Goal: Information Seeking & Learning: Learn about a topic

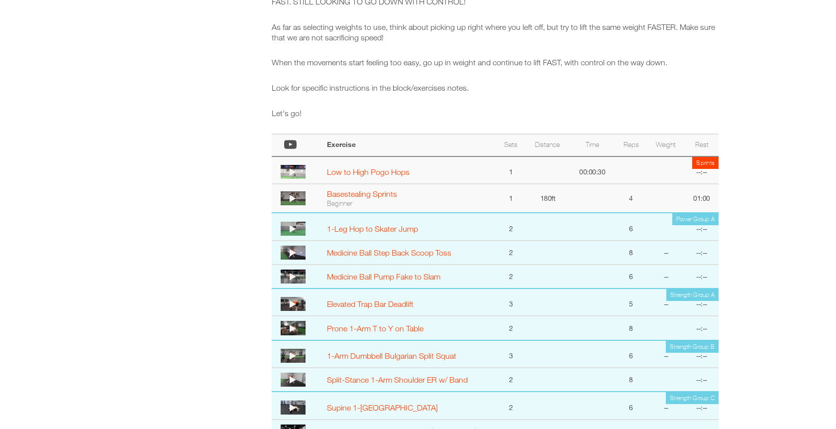
scroll to position [517, 0]
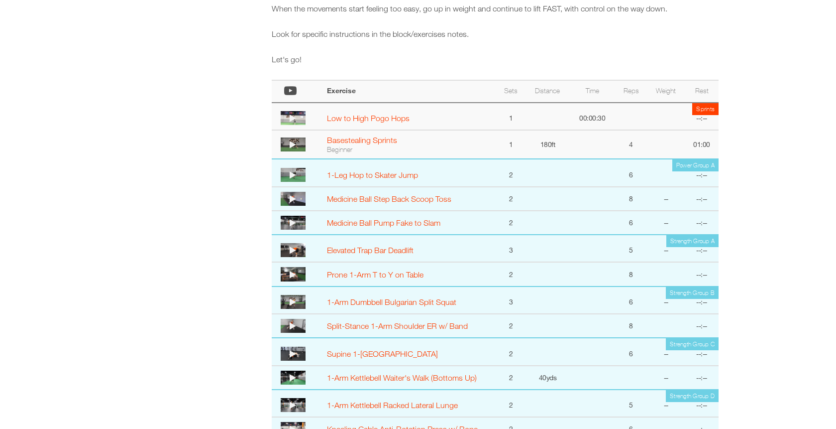
select select "**********"
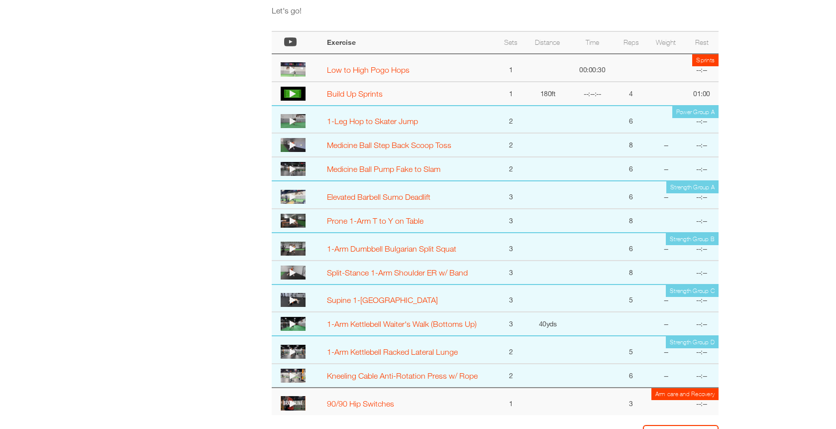
scroll to position [554, 0]
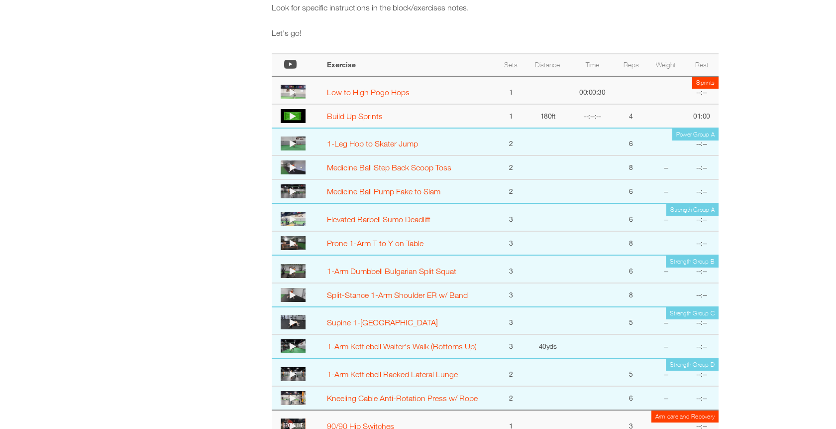
select select "**********"
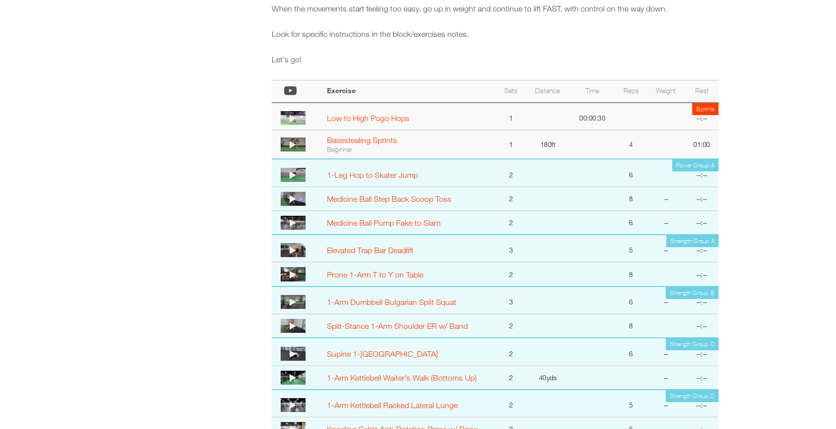
select select "**********"
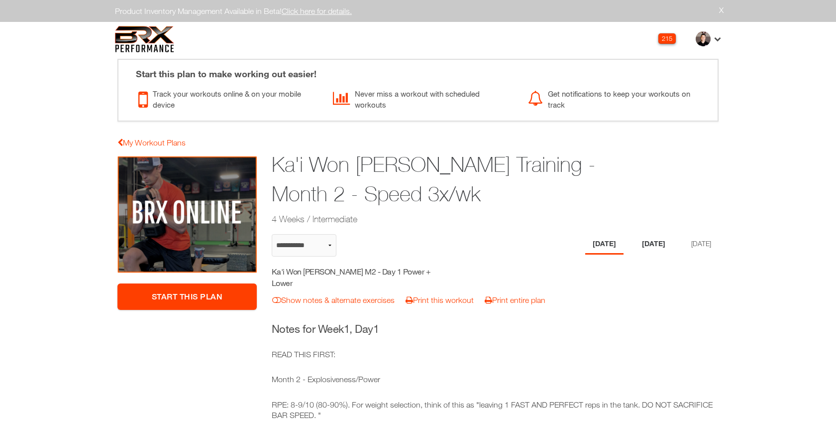
click at [648, 239] on li "[DATE]" at bounding box center [654, 244] width 38 height 20
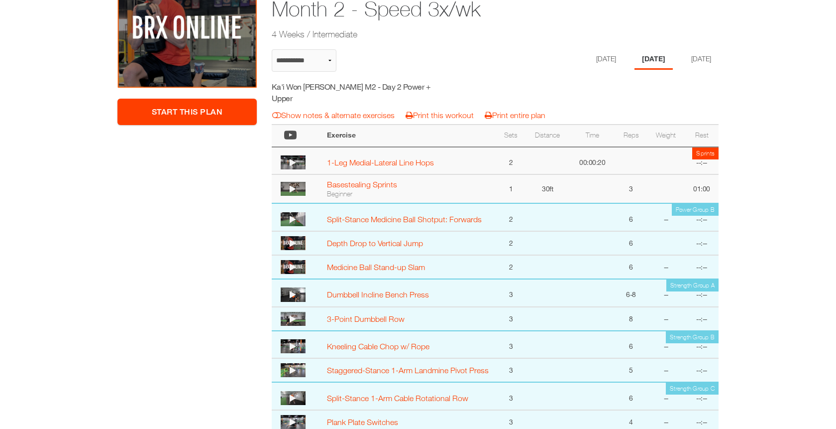
scroll to position [72, 0]
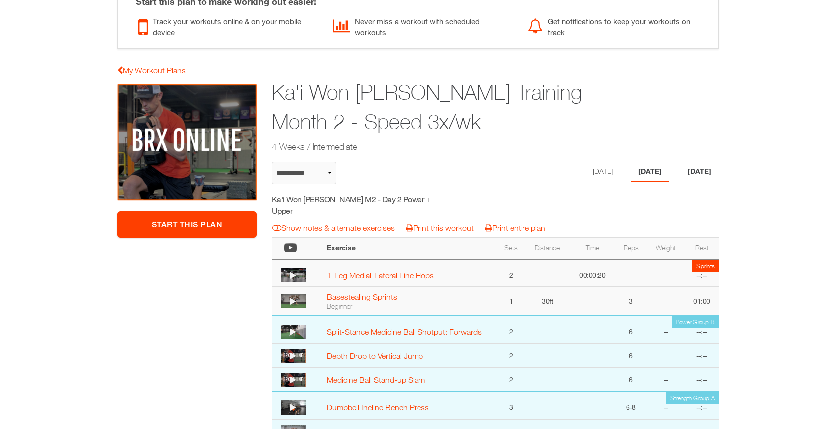
click at [697, 171] on li "[DATE]" at bounding box center [700, 172] width 38 height 20
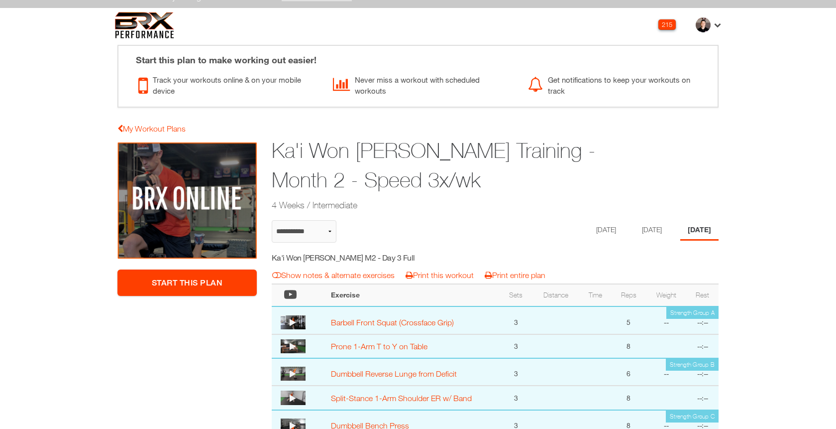
scroll to position [0, 0]
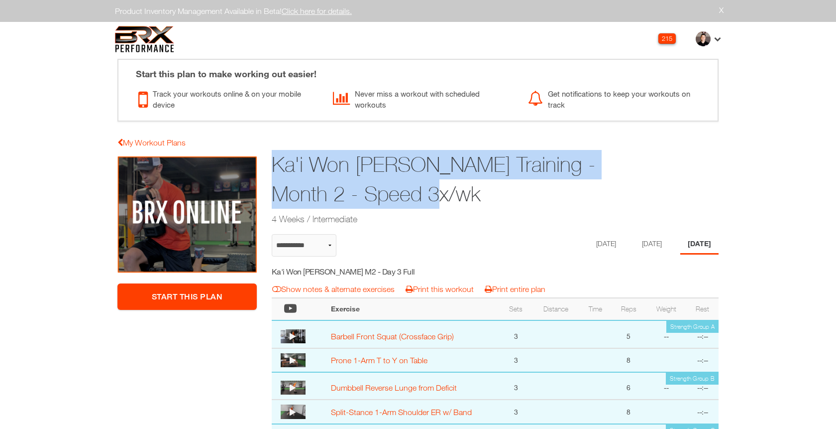
drag, startPoint x: 414, startPoint y: 200, endPoint x: 269, endPoint y: 160, distance: 150.3
click at [269, 160] on div "Ka'i Won Pat-Borja Training - Month 2 - Speed 3x/wk 4 Weeks / Intermediate" at bounding box center [456, 188] width 385 height 81
copy h1 "Ka'i Won Pat-Borja Training - Month 2 - Speed 3x/wk"
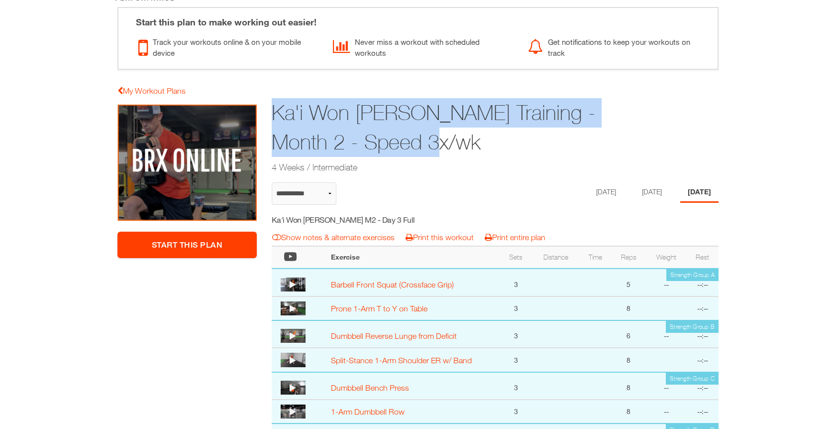
scroll to position [135, 0]
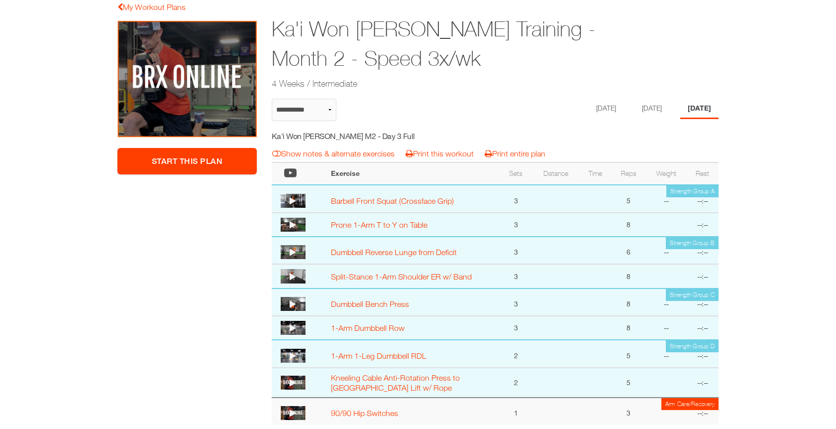
click at [594, 123] on div "****** ******* ******** Monday Tuesday Thursday" at bounding box center [654, 113] width 130 height 29
click at [594, 107] on li "Monday" at bounding box center [605, 109] width 38 height 20
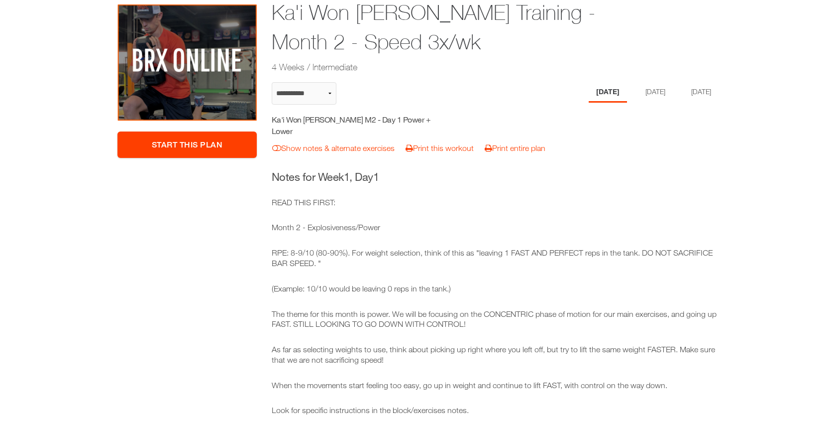
scroll to position [130, 0]
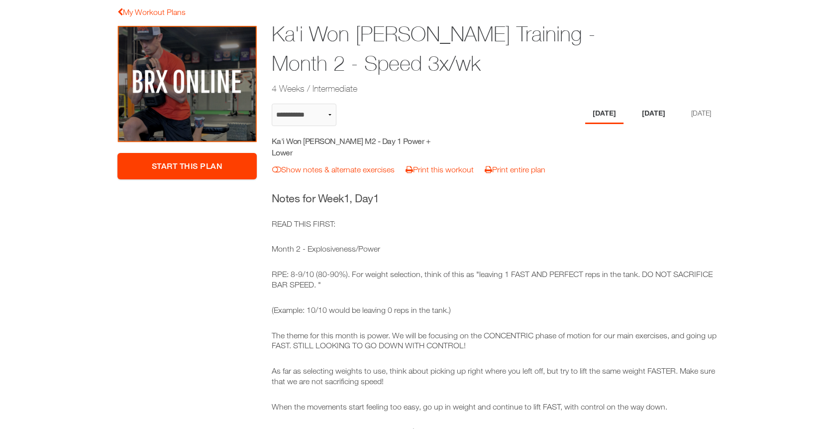
click at [647, 118] on li "[DATE]" at bounding box center [654, 114] width 38 height 20
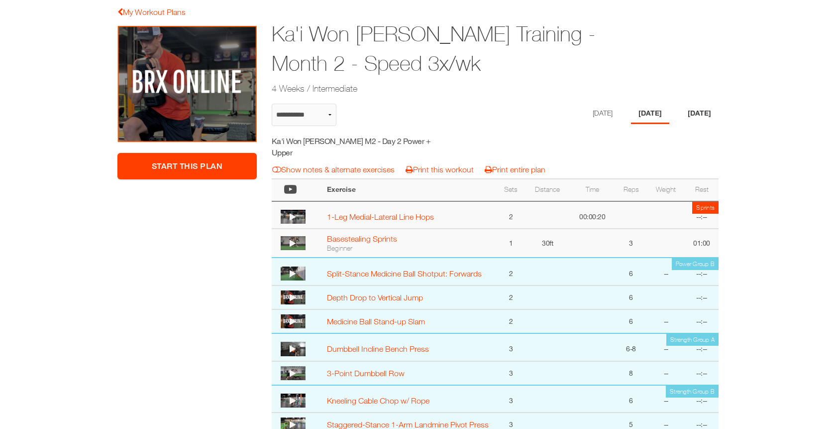
click at [706, 113] on li "Thursday" at bounding box center [700, 114] width 38 height 20
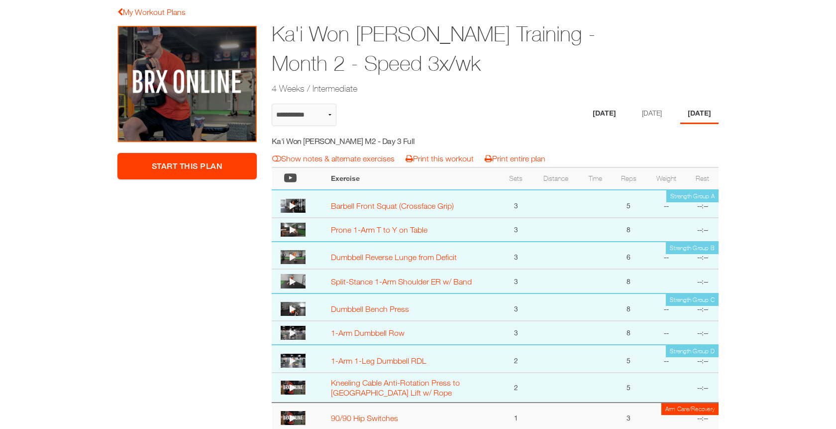
click at [591, 115] on li "Monday" at bounding box center [605, 114] width 38 height 20
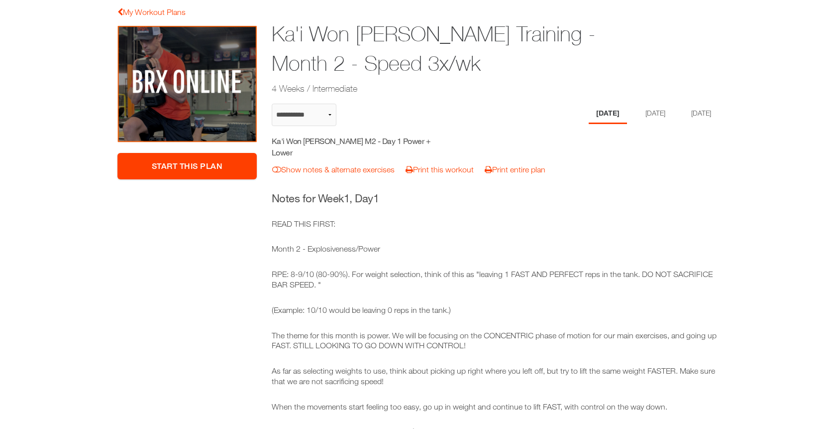
click at [401, 141] on h5 "Ka'i Won Pat-Borja M2 - Day 1 Power + Lower" at bounding box center [361, 146] width 178 height 22
copy div "Ka'i Won Pat-Borja M2 - Day 1 Power + Lower notes & alternates | Print Workout …"
click at [645, 109] on li "[DATE]" at bounding box center [654, 114] width 38 height 20
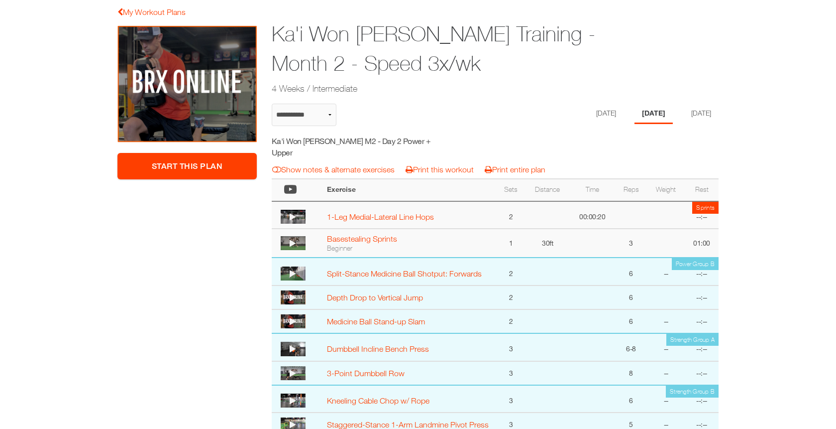
click at [394, 141] on h5 "Ka'i Won Pat-Borja M2 - Day 2 Power + Upper" at bounding box center [361, 146] width 178 height 22
copy div "Ka'i Won Pat-Borja M2 - Day 2 Power + Upper notes & alternates | Print Workout …"
click at [691, 118] on li "[DATE]" at bounding box center [700, 114] width 38 height 20
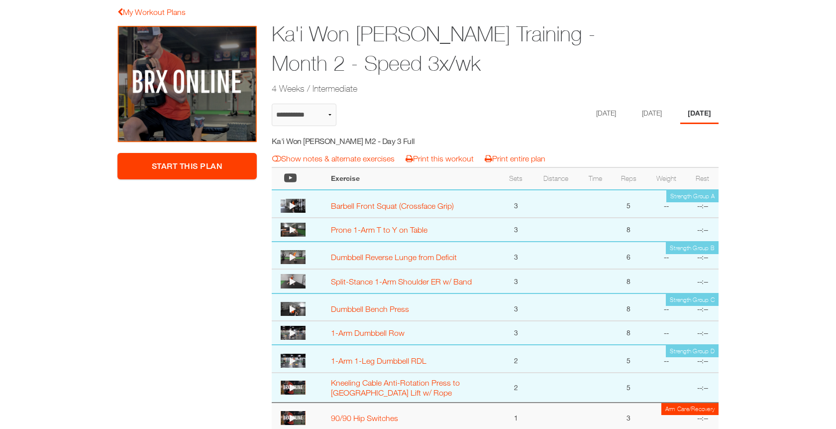
click at [375, 139] on h5 "Ka'i Won Pat-Borja M2 - Day 3 Full" at bounding box center [361, 140] width 178 height 11
copy div "Ka'i Won Pat-Borja M2 - Day 3 Full notes & alternates | Print Workout | Print P…"
click at [591, 108] on li "[DATE]" at bounding box center [605, 114] width 38 height 20
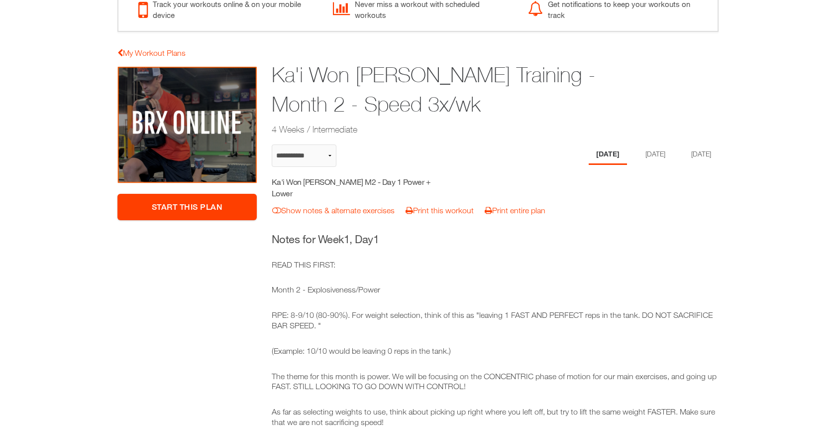
scroll to position [0, 0]
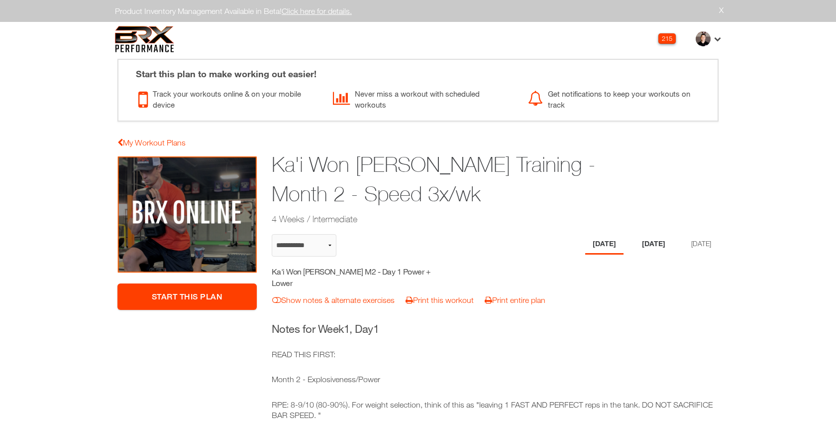
click at [649, 243] on li "[DATE]" at bounding box center [654, 244] width 38 height 20
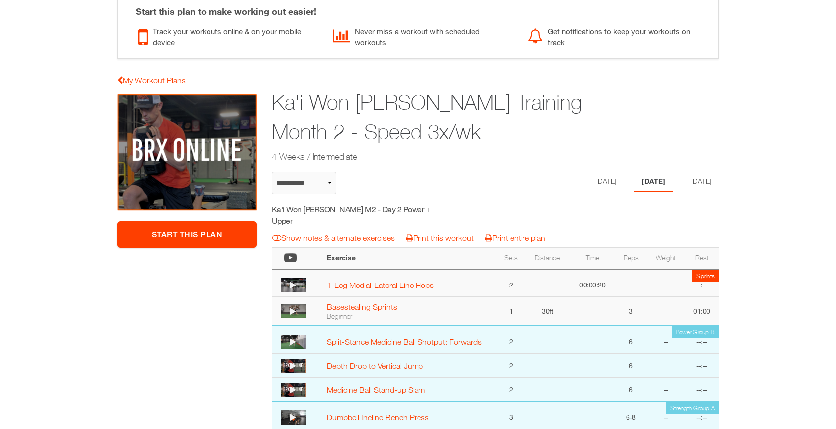
scroll to position [56, 0]
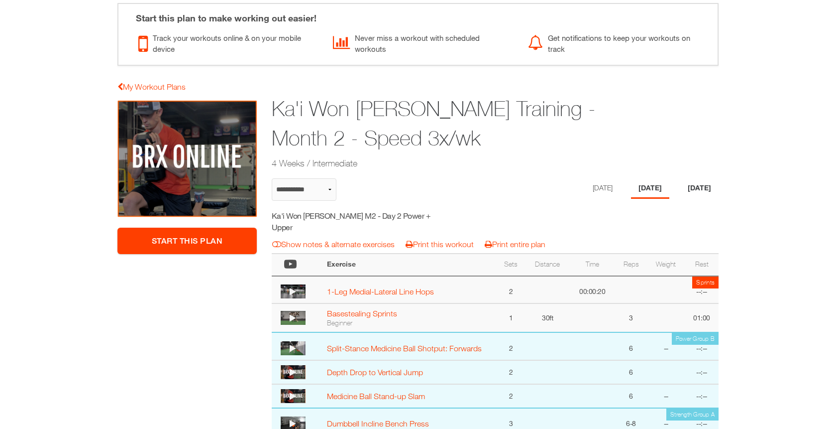
click at [700, 186] on li "[DATE]" at bounding box center [700, 188] width 38 height 20
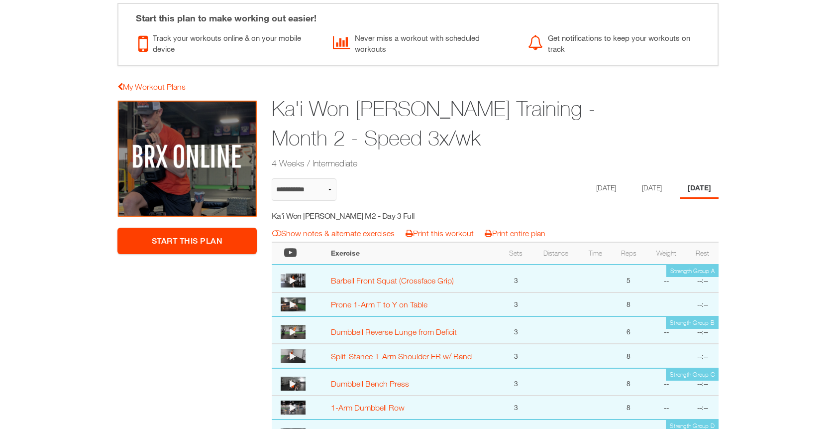
select select "**********"
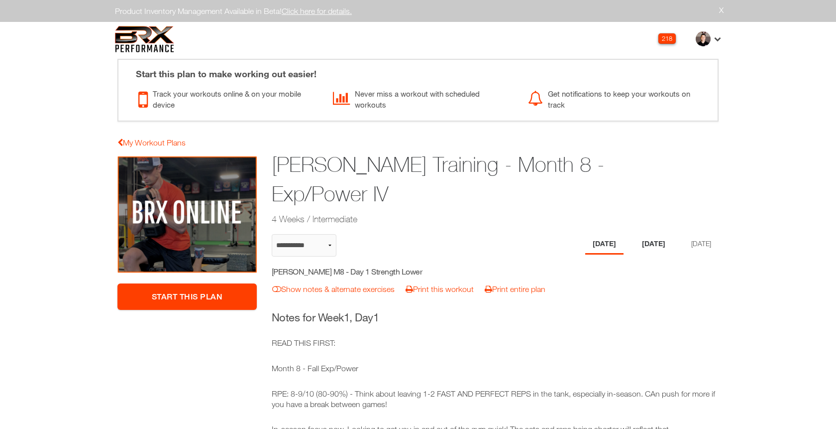
click at [646, 248] on li "Wednesday" at bounding box center [654, 244] width 38 height 20
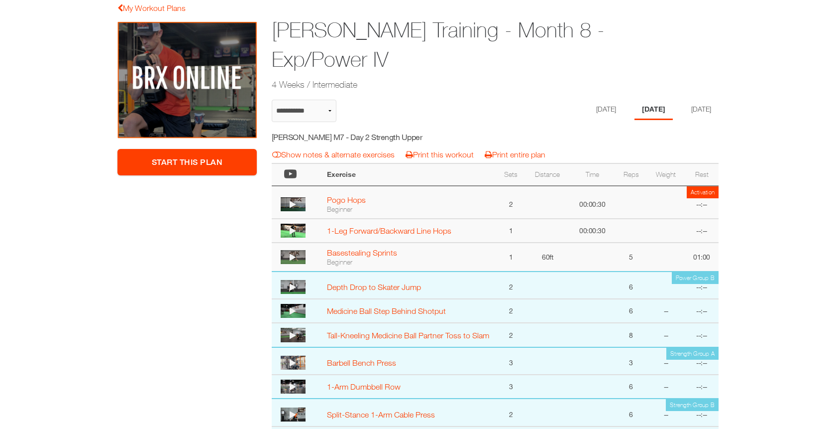
scroll to position [128, 0]
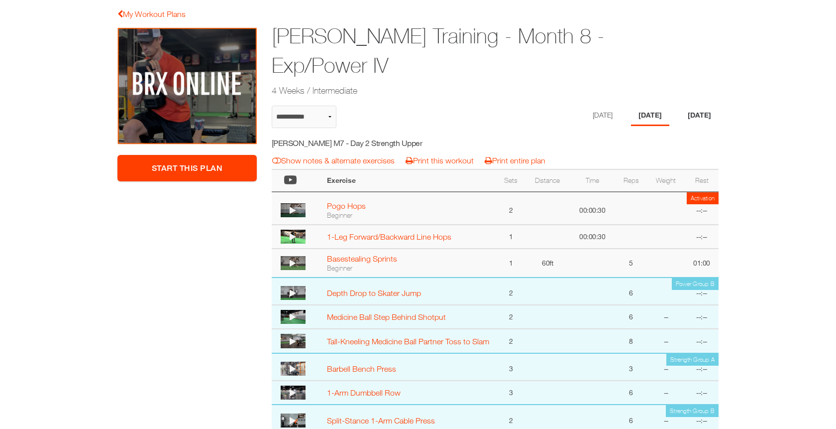
click at [705, 108] on li "[DATE]" at bounding box center [700, 116] width 38 height 20
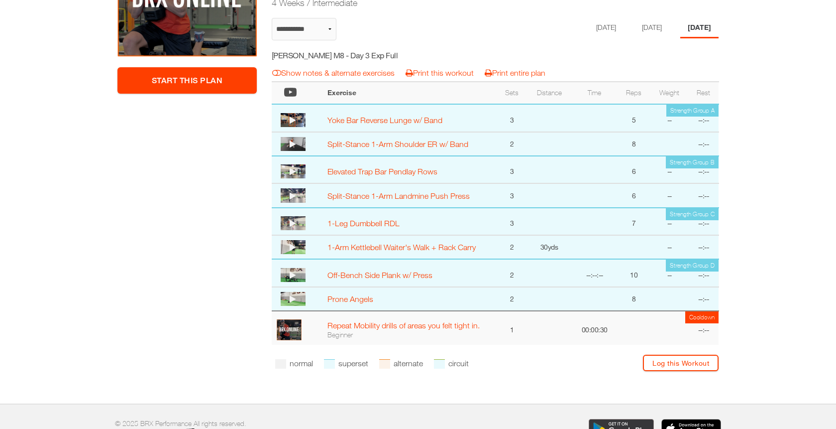
scroll to position [218, 0]
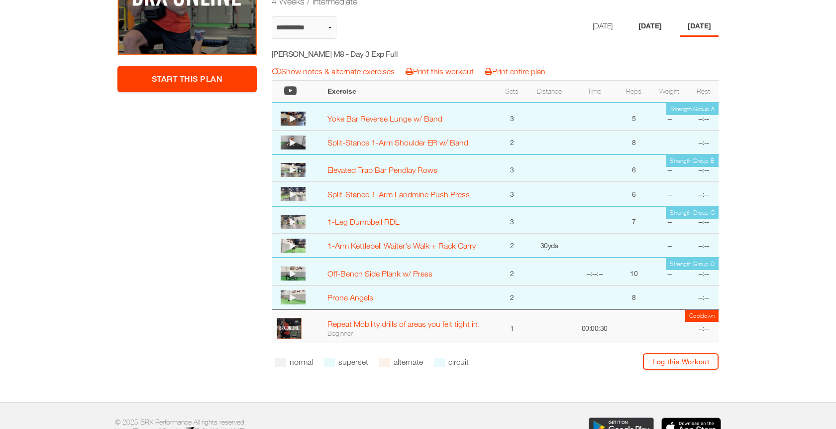
click at [652, 25] on li "Wednesday" at bounding box center [650, 26] width 38 height 20
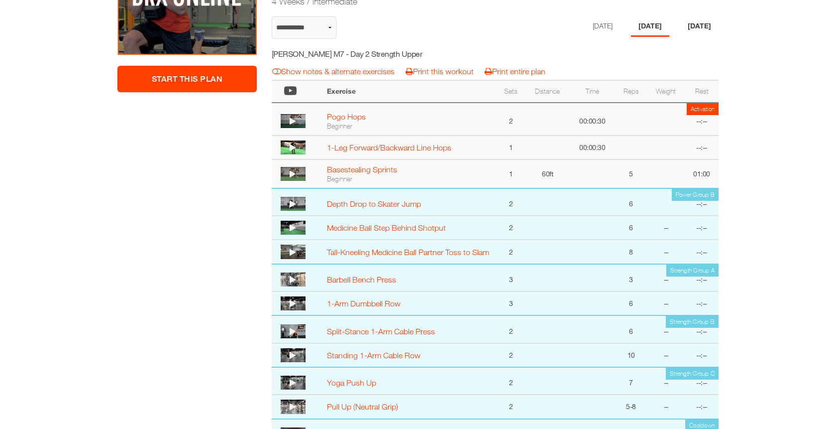
click at [709, 28] on li "[DATE]" at bounding box center [700, 26] width 38 height 20
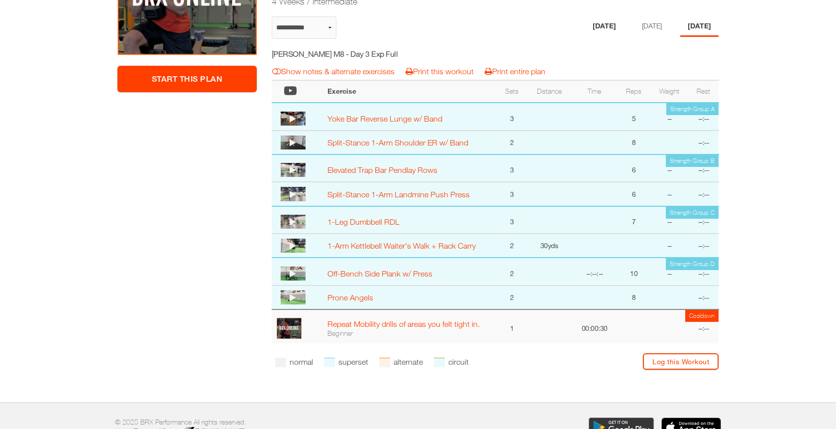
click at [601, 23] on li "Monday" at bounding box center [605, 26] width 38 height 20
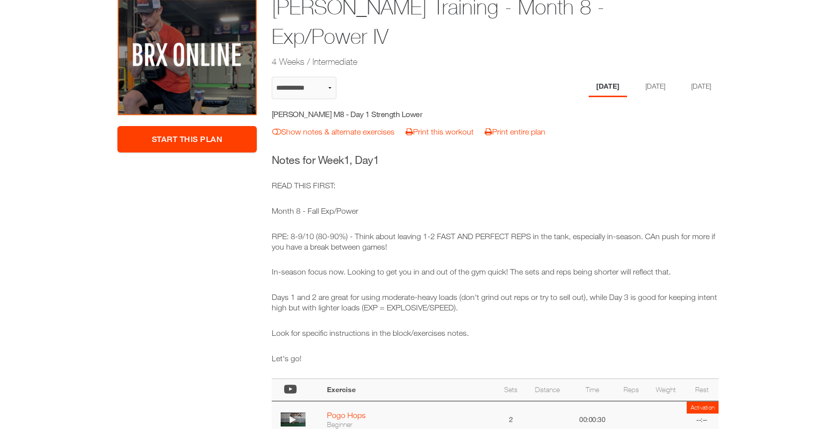
scroll to position [106, 0]
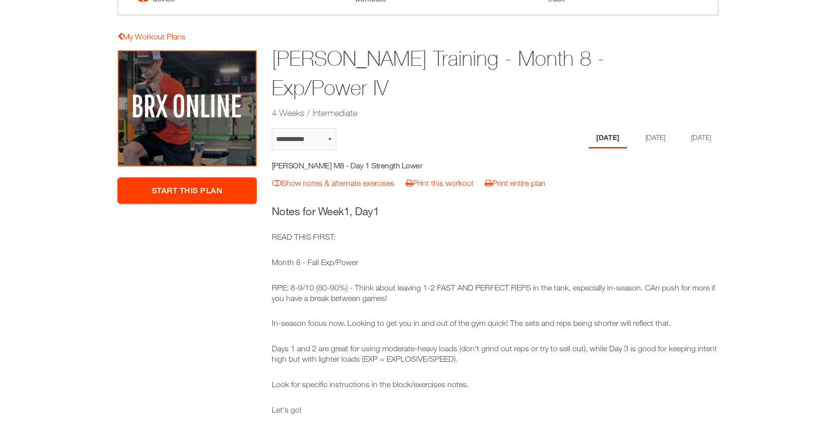
click at [649, 92] on div "Hudson Wilkin Training - Month 8 - Exp/Power IV 4 Weeks / Intermediate" at bounding box center [495, 82] width 463 height 81
click at [647, 143] on li "Wednesday" at bounding box center [654, 138] width 38 height 20
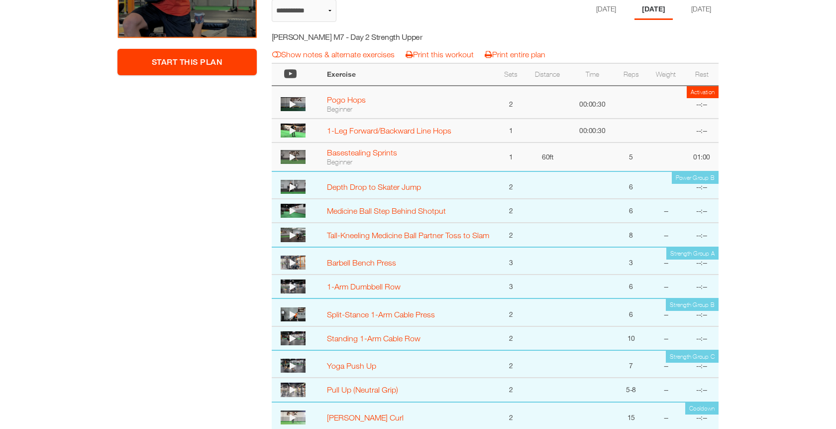
scroll to position [123, 0]
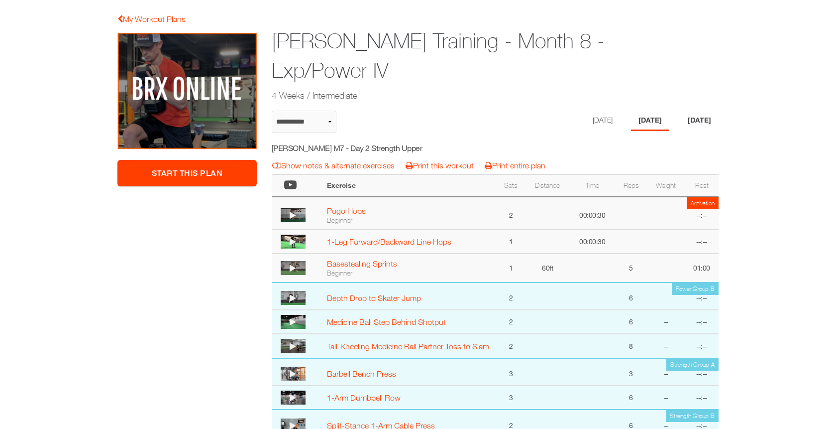
click at [692, 120] on li "[DATE]" at bounding box center [700, 121] width 38 height 20
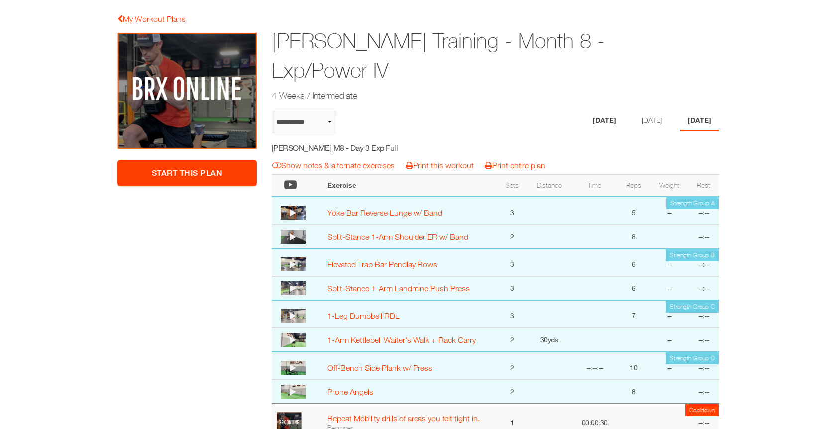
click at [587, 118] on li "[DATE]" at bounding box center [605, 121] width 38 height 20
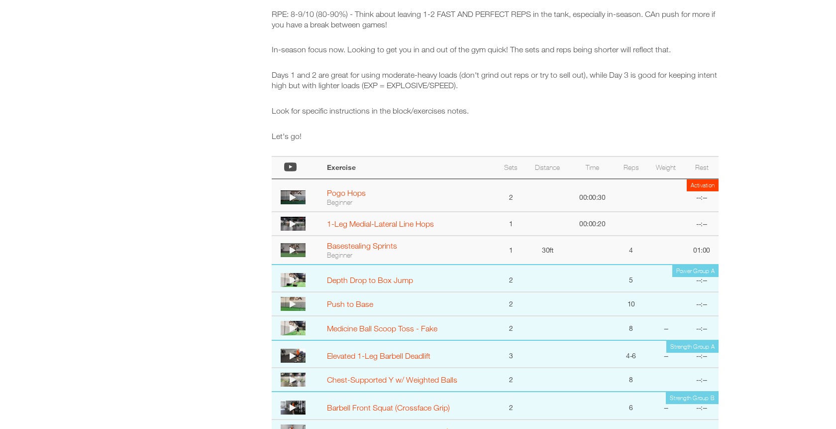
scroll to position [114, 0]
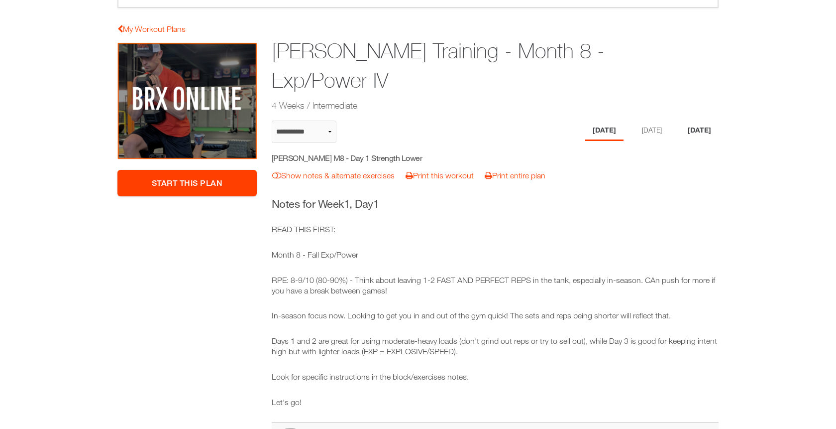
click at [704, 126] on li "[DATE]" at bounding box center [700, 130] width 38 height 20
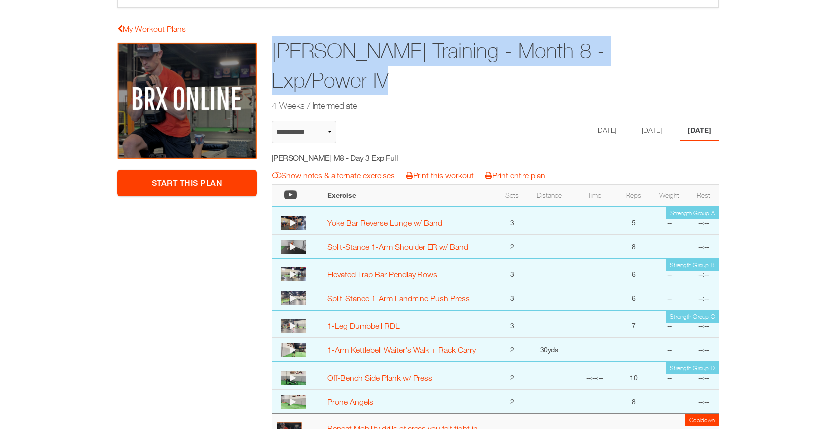
drag, startPoint x: 402, startPoint y: 83, endPoint x: 274, endPoint y: 55, distance: 130.5
click at [274, 55] on h1 "Hudson Wilkin Training - Month 8 - Exp/Power IV" at bounding box center [457, 65] width 370 height 59
copy h1 "Hudson Wilkin Training - Month 8 - Exp/Power IV"
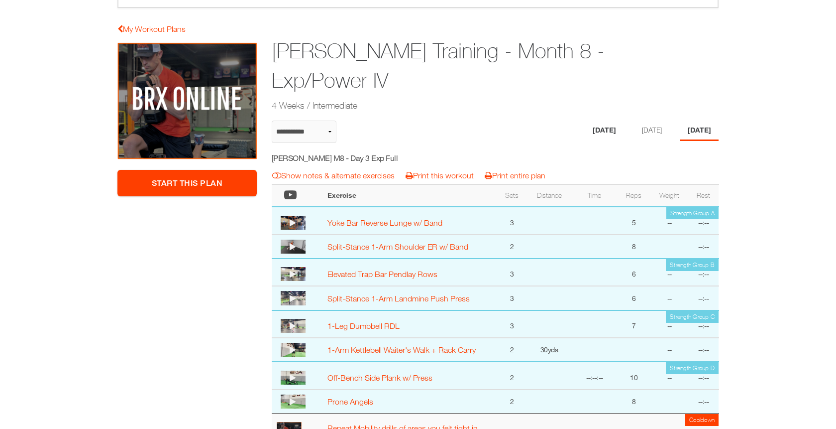
click at [590, 129] on li "[DATE]" at bounding box center [605, 130] width 38 height 20
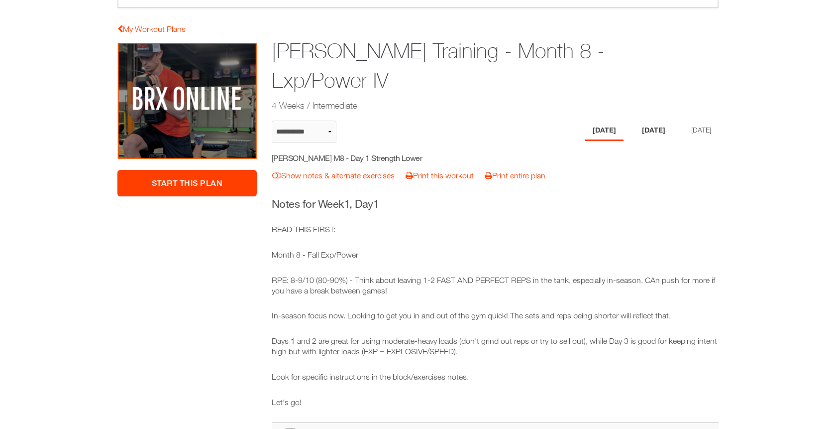
click at [642, 128] on li "Wednesday" at bounding box center [654, 130] width 38 height 20
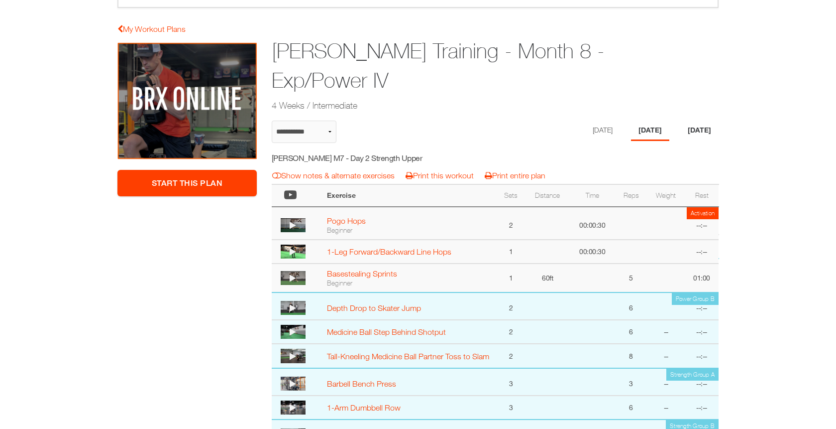
click at [718, 125] on li "Friday" at bounding box center [700, 130] width 38 height 20
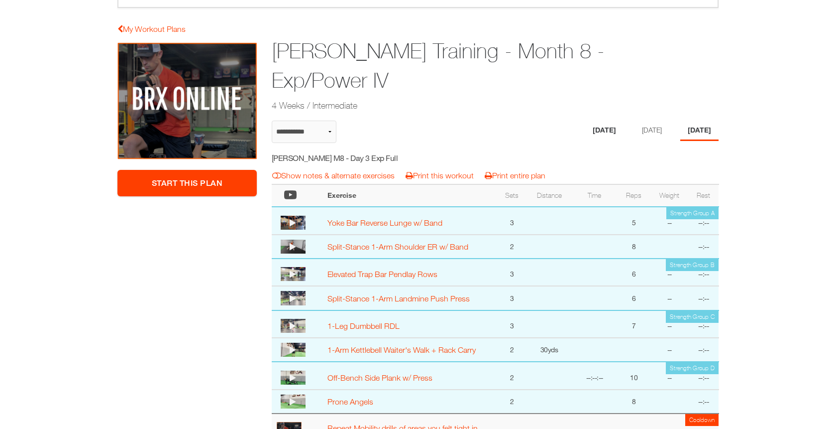
click at [587, 125] on li "[DATE]" at bounding box center [605, 130] width 38 height 20
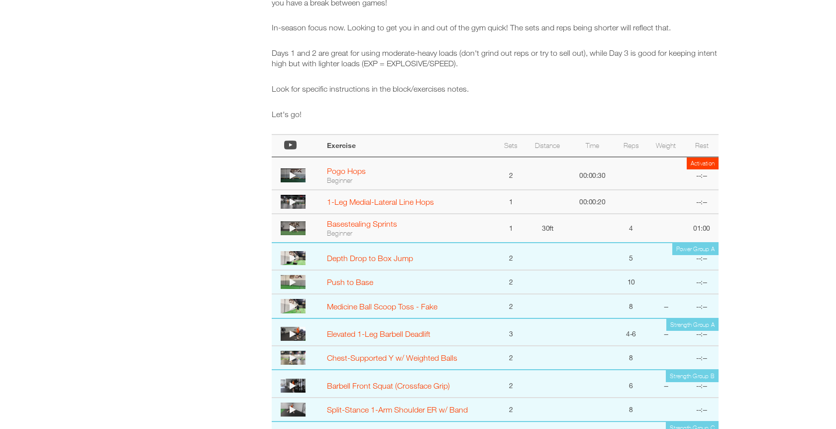
scroll to position [47, 0]
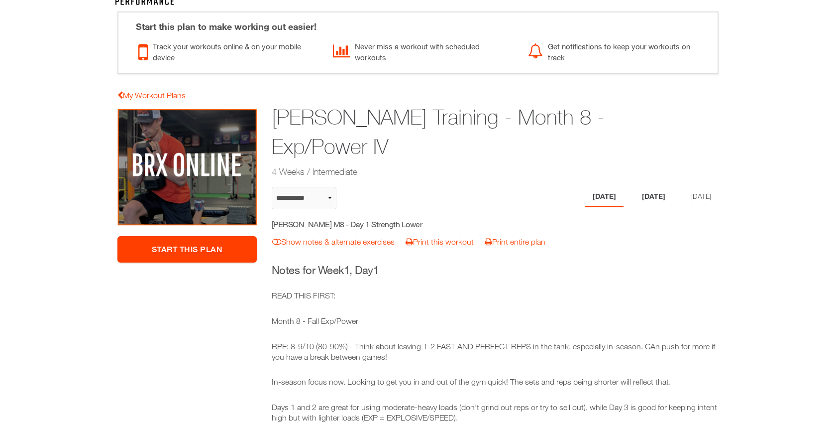
click at [635, 203] on li "Wednesday" at bounding box center [654, 197] width 38 height 20
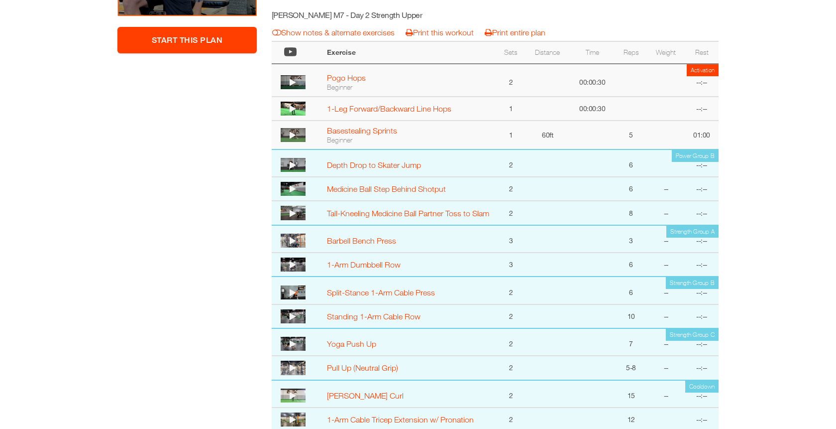
scroll to position [0, 0]
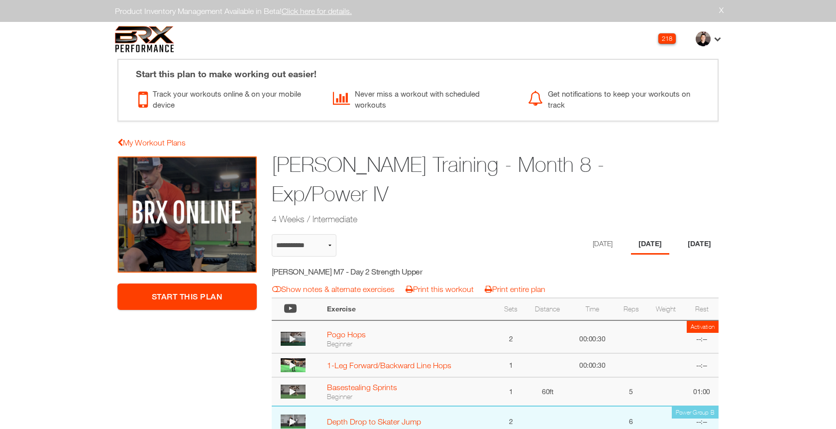
click at [704, 250] on li "Friday" at bounding box center [700, 244] width 38 height 20
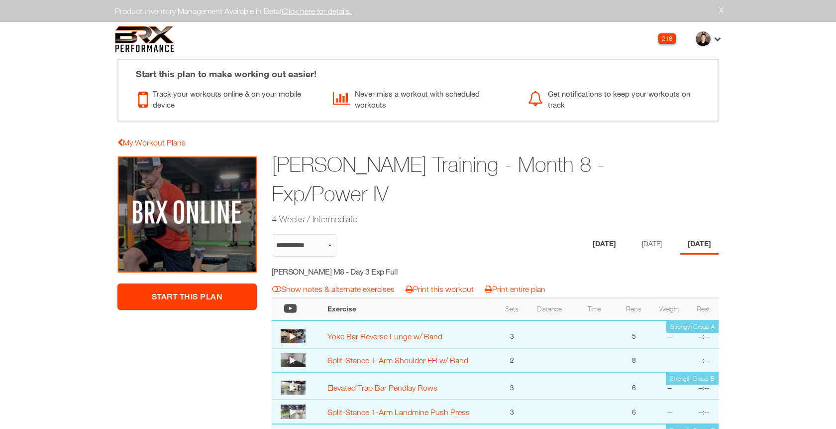
click at [594, 246] on li "[DATE]" at bounding box center [605, 244] width 38 height 20
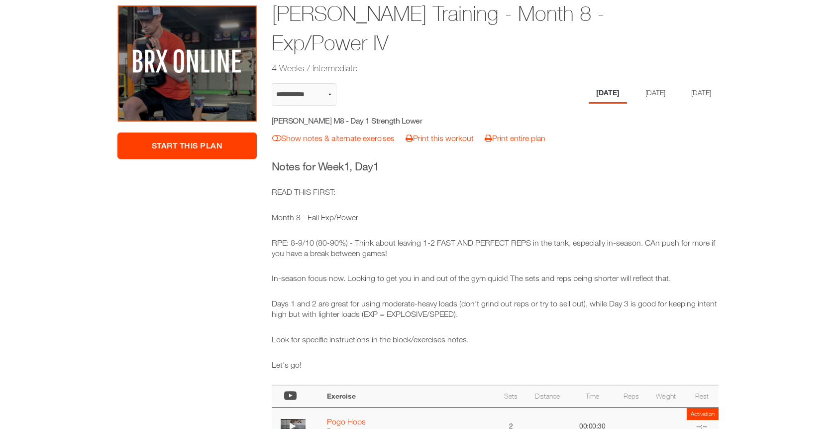
scroll to position [151, 0]
click at [358, 215] on p "Month 8 - Fall Exp/Power" at bounding box center [496, 217] width 448 height 10
click at [333, 218] on p "Month 8 - Fall Exp/Power" at bounding box center [496, 217] width 448 height 10
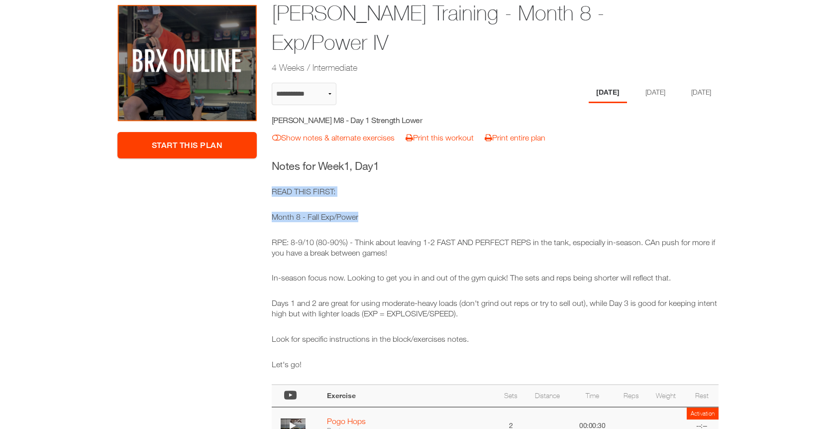
drag, startPoint x: 365, startPoint y: 218, endPoint x: 262, endPoint y: 190, distance: 106.4
click at [262, 190] on div "**********" at bounding box center [418, 398] width 616 height 789
copy div "READ THIS FIRST: Month 8 - Fall Exp/Power"
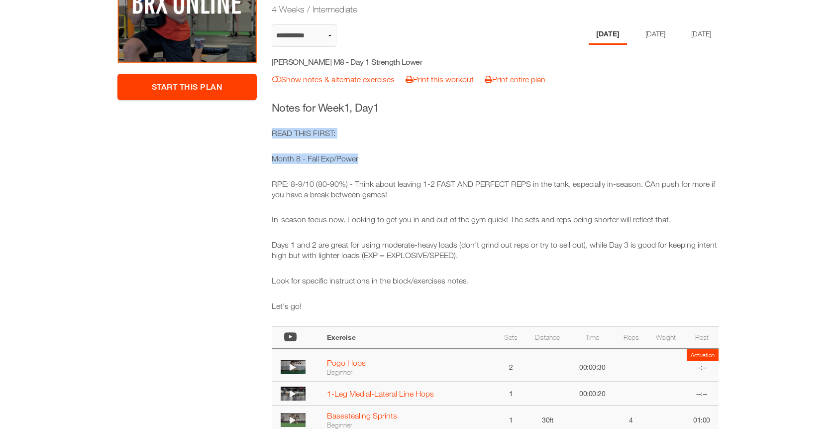
scroll to position [200, 0]
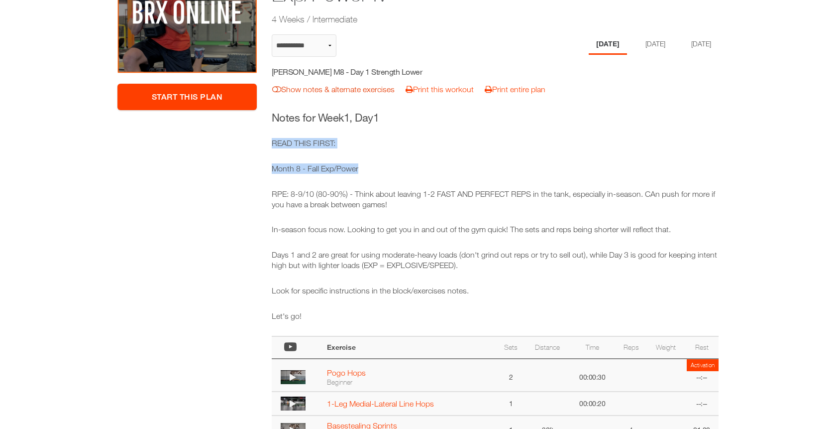
click at [376, 91] on link "Show notes & alternate exercises" at bounding box center [333, 89] width 122 height 9
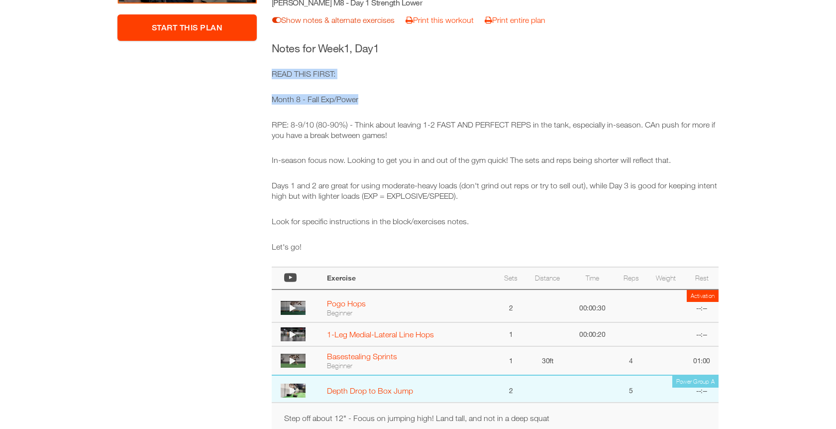
scroll to position [142, 0]
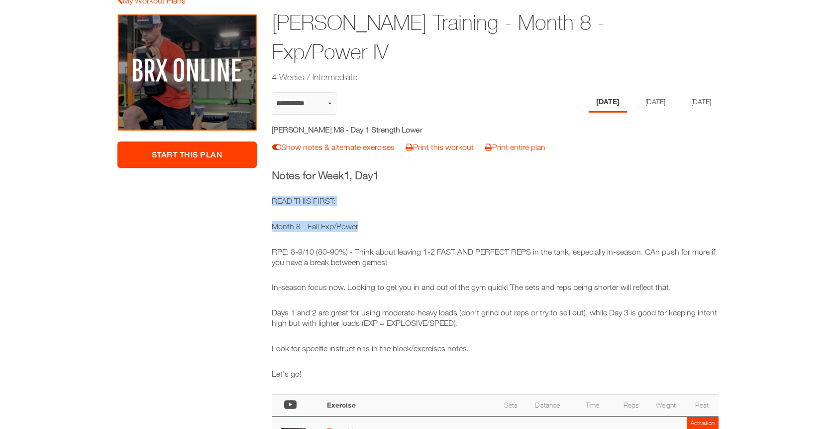
click at [356, 146] on link "Show notes & alternate exercises" at bounding box center [333, 146] width 122 height 9
select select "**********"
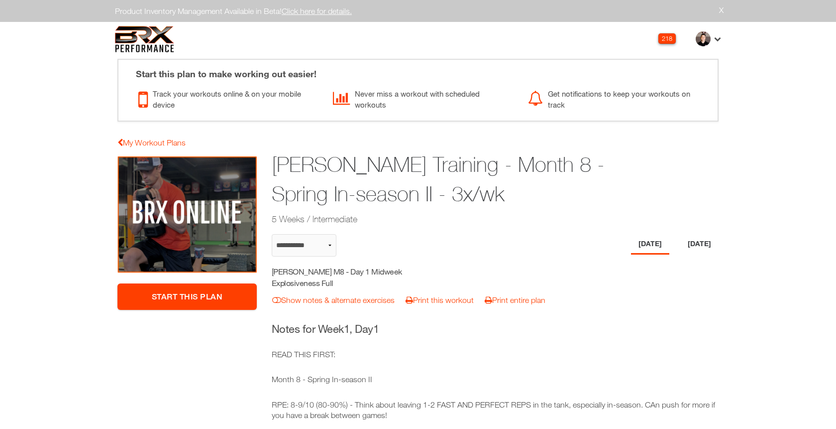
click at [709, 250] on li "[DATE]" at bounding box center [700, 244] width 38 height 20
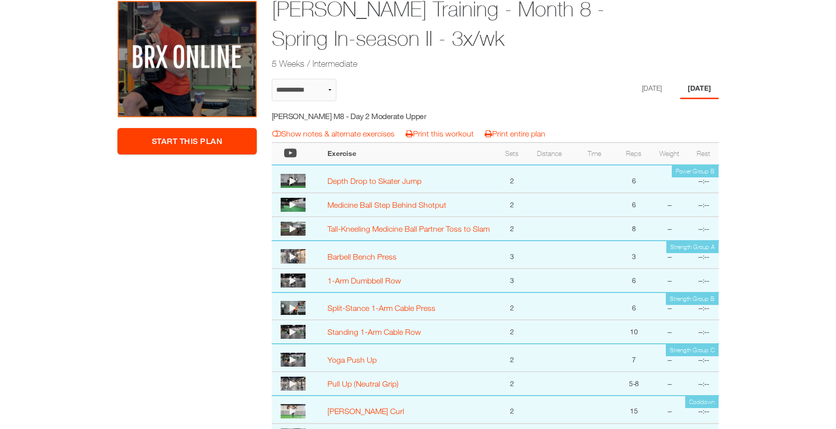
scroll to position [157, 0]
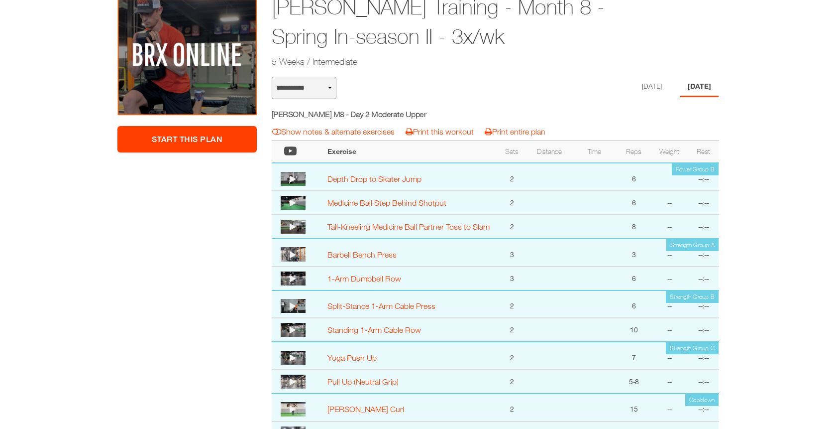
click at [324, 91] on select "**********" at bounding box center [304, 88] width 65 height 22
select select "**********"
click at [272, 77] on select "**********" at bounding box center [304, 88] width 65 height 22
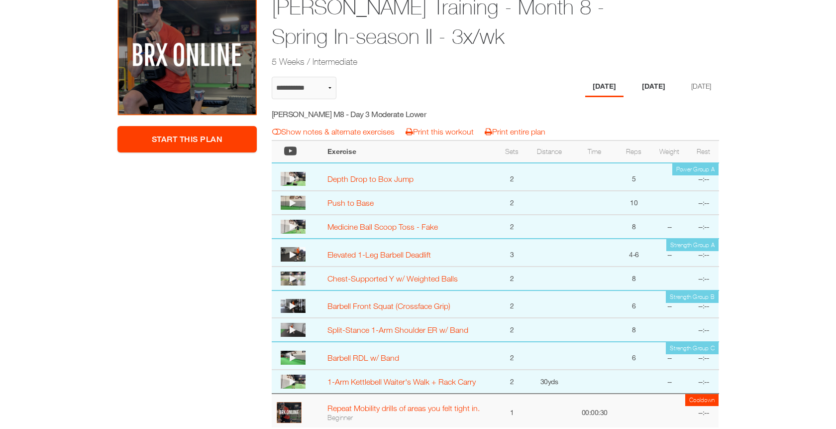
click at [638, 93] on li "Wednesday" at bounding box center [654, 87] width 38 height 20
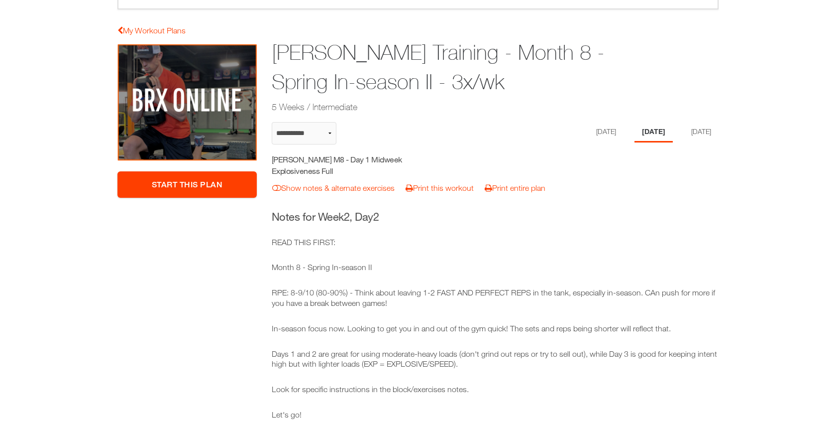
scroll to position [90, 0]
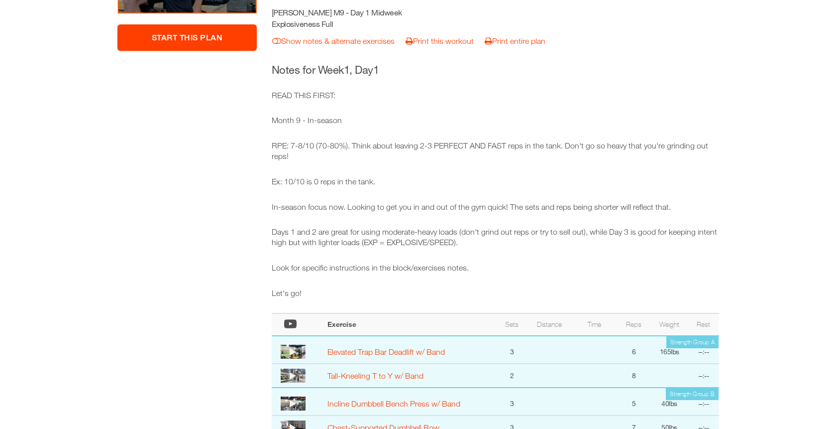
scroll to position [82, 0]
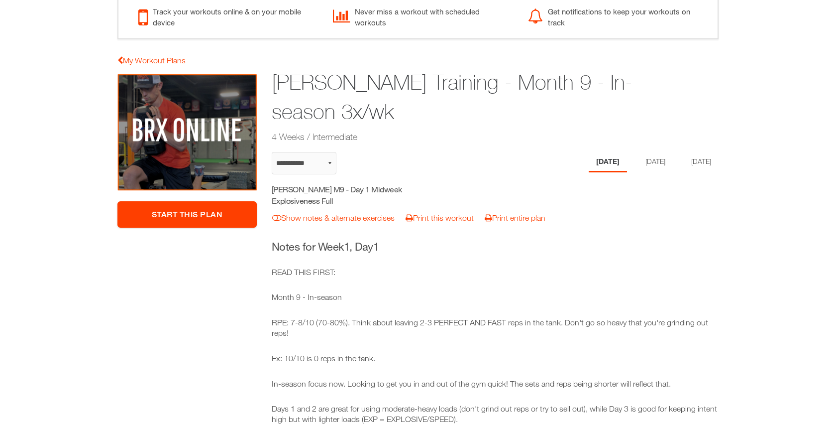
click at [652, 149] on div "**********" at bounding box center [495, 431] width 463 height 715
click at [651, 161] on li "[DATE]" at bounding box center [654, 162] width 38 height 20
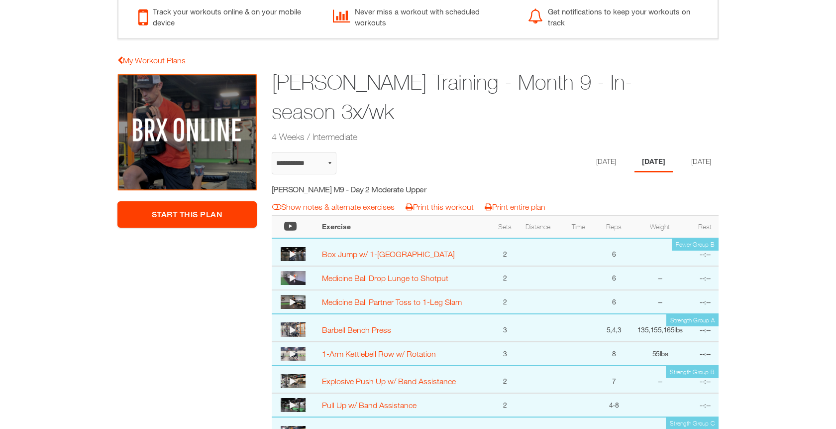
scroll to position [11, 0]
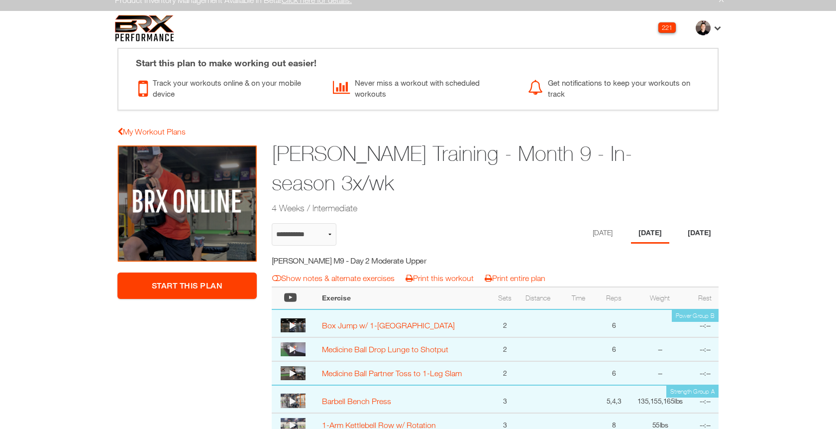
click at [699, 227] on li "[DATE]" at bounding box center [700, 233] width 38 height 20
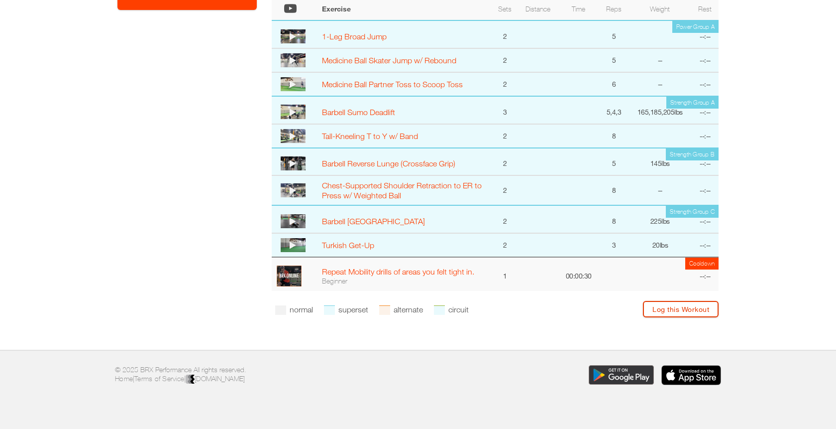
scroll to position [0, 0]
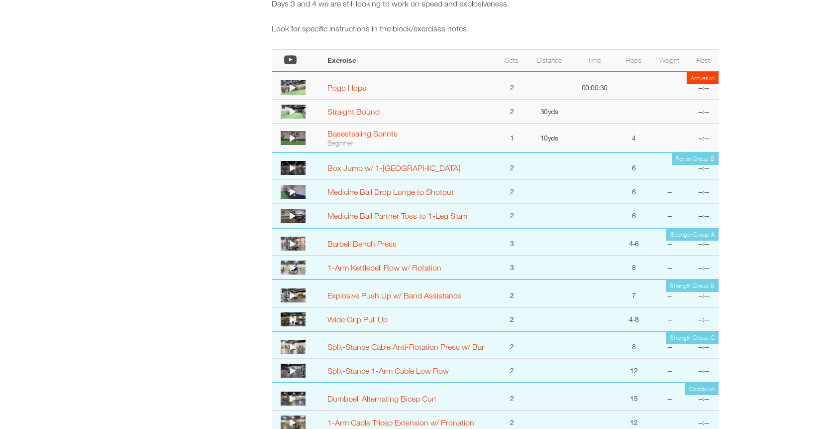
scroll to position [498, 0]
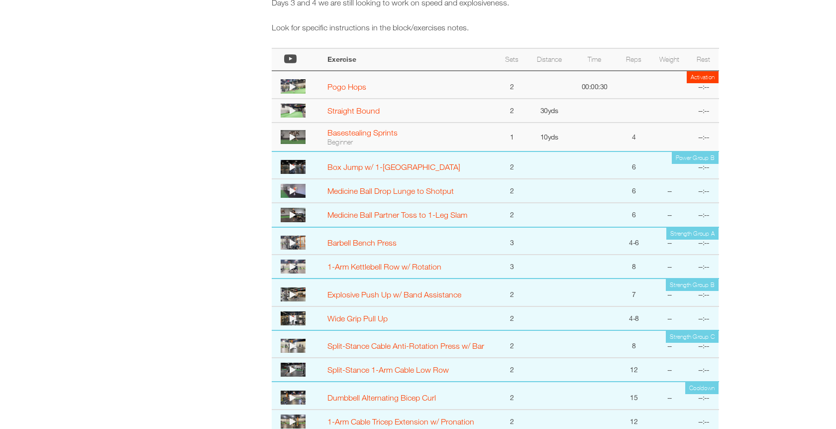
select select "**********"
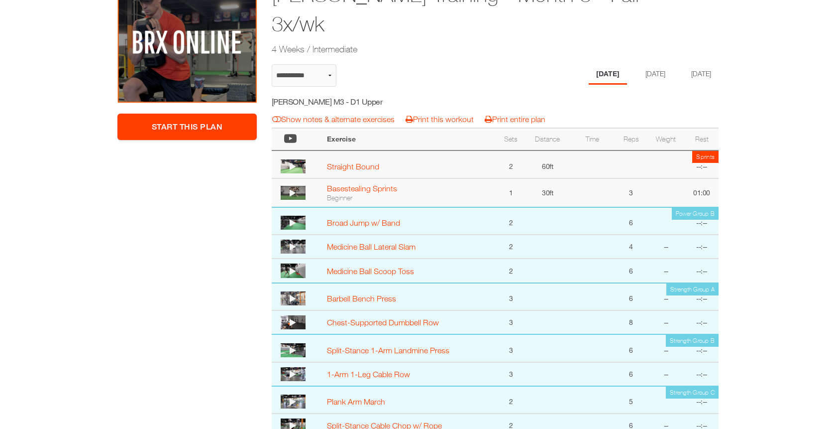
scroll to position [216, 0]
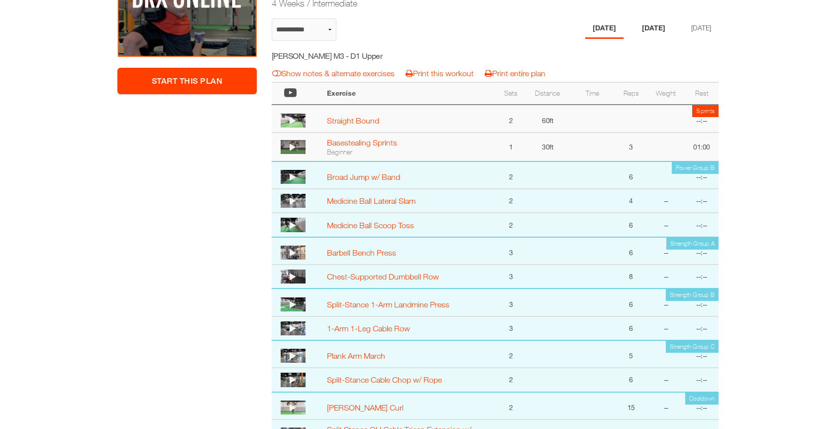
click at [649, 23] on li "Wednesday" at bounding box center [654, 28] width 38 height 20
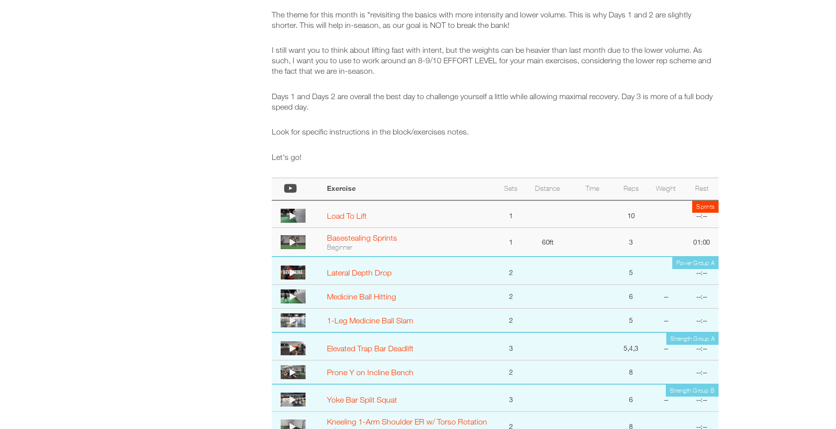
scroll to position [0, 0]
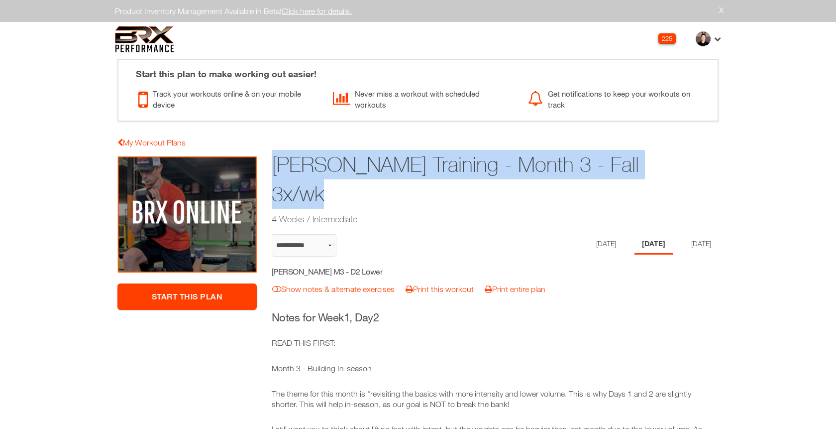
drag, startPoint x: 371, startPoint y: 192, endPoint x: 267, endPoint y: 168, distance: 106.8
click at [267, 168] on div "Garrett Hogan Training - Month 3 - Fall 3x/wk 4 Weeks / Intermediate" at bounding box center [456, 188] width 385 height 81
copy h1 "Garrett Hogan Training - Month 3 - Fall 3x/wk"
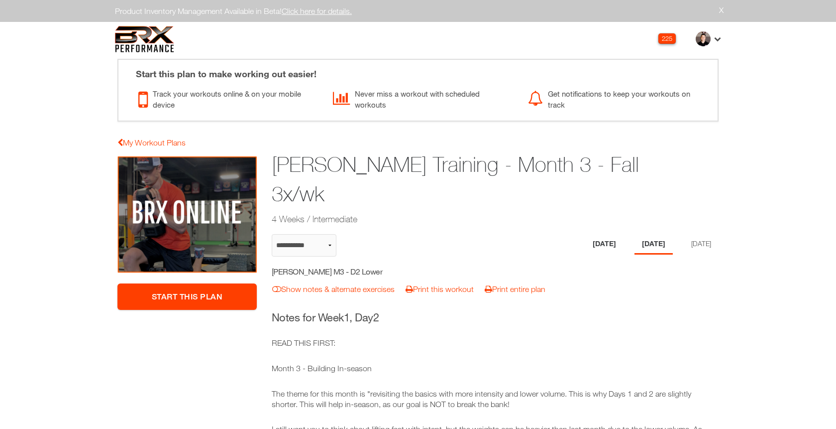
click at [586, 245] on li "[DATE]" at bounding box center [605, 244] width 38 height 20
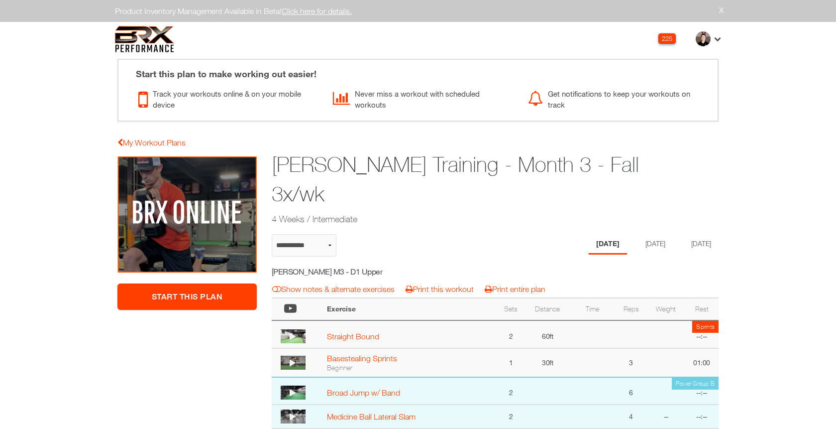
click at [618, 242] on ul "Monday Wednesday Friday" at bounding box center [648, 244] width 141 height 20
click at [645, 242] on li "Wednesday" at bounding box center [654, 244] width 38 height 20
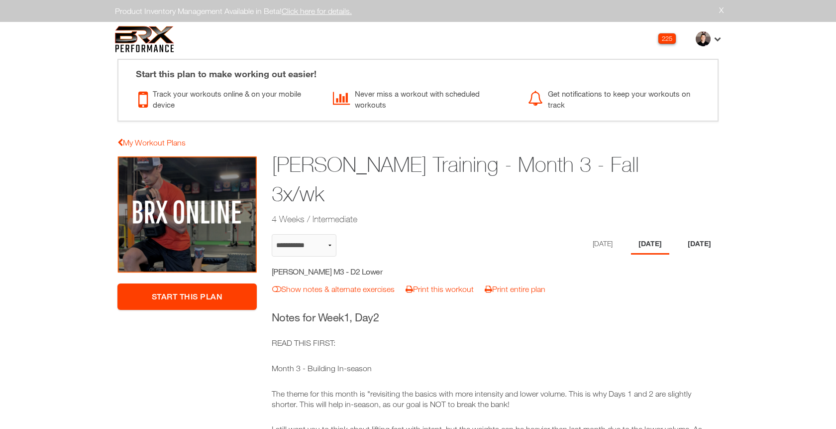
click at [693, 248] on li "Friday" at bounding box center [700, 244] width 38 height 20
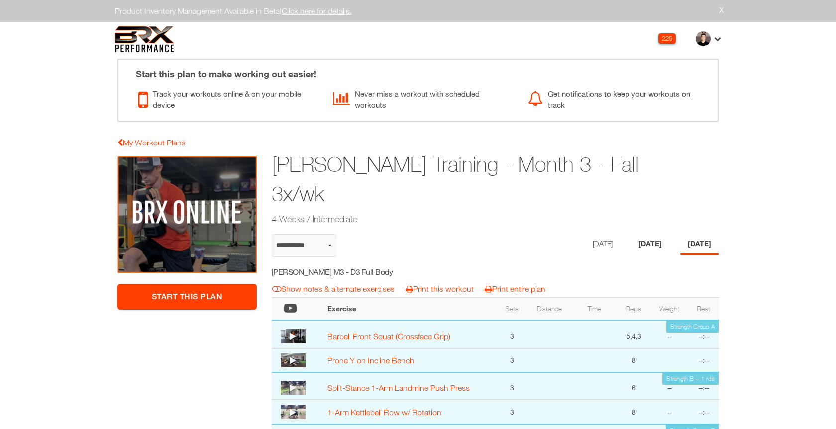
click at [635, 244] on li "Wednesday" at bounding box center [650, 244] width 38 height 20
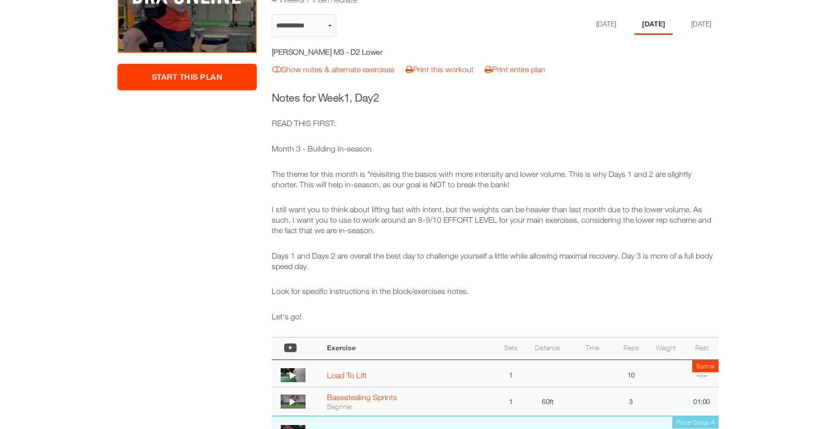
scroll to position [218, 0]
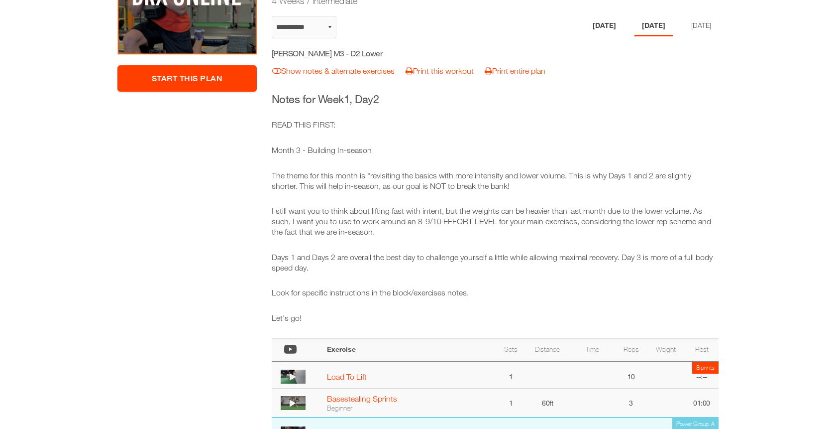
click at [595, 30] on li "[DATE]" at bounding box center [605, 26] width 38 height 20
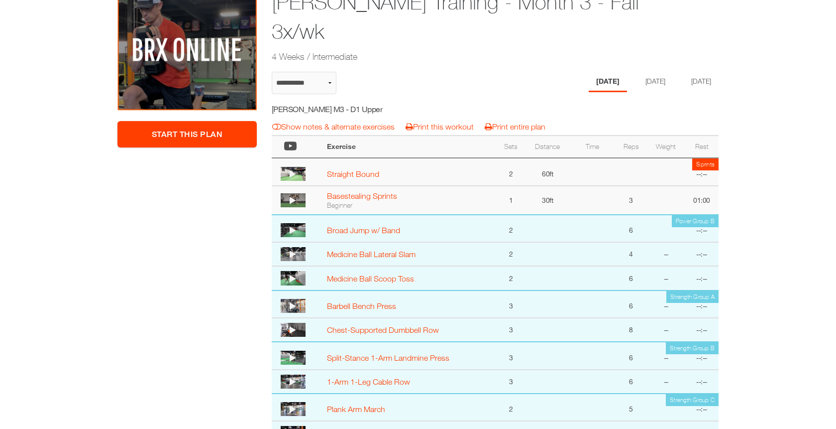
scroll to position [113, 0]
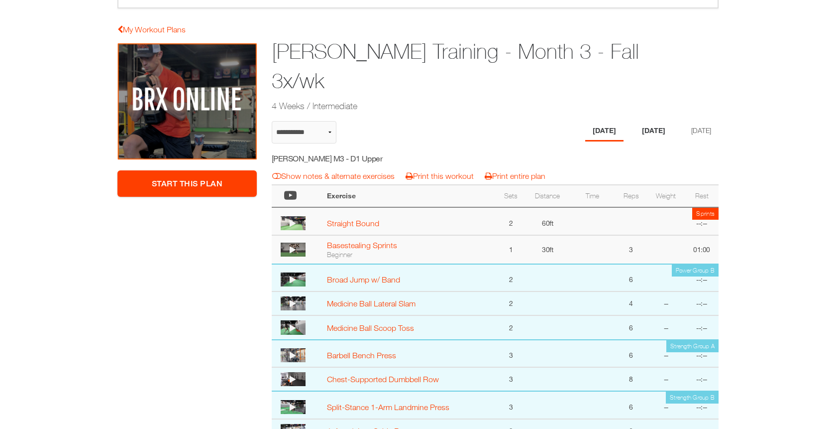
click at [638, 139] on li "Wednesday" at bounding box center [654, 131] width 38 height 20
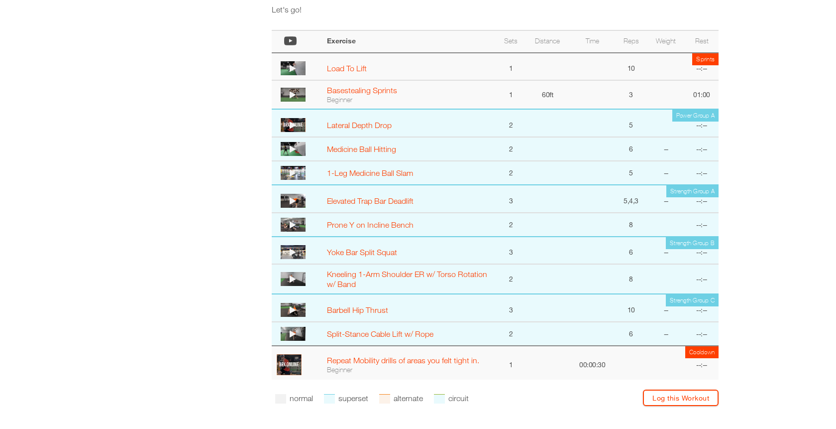
scroll to position [363, 0]
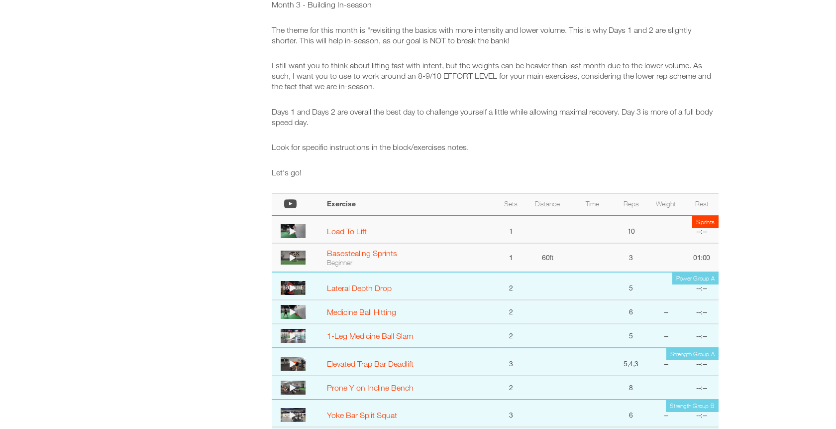
select select "**********"
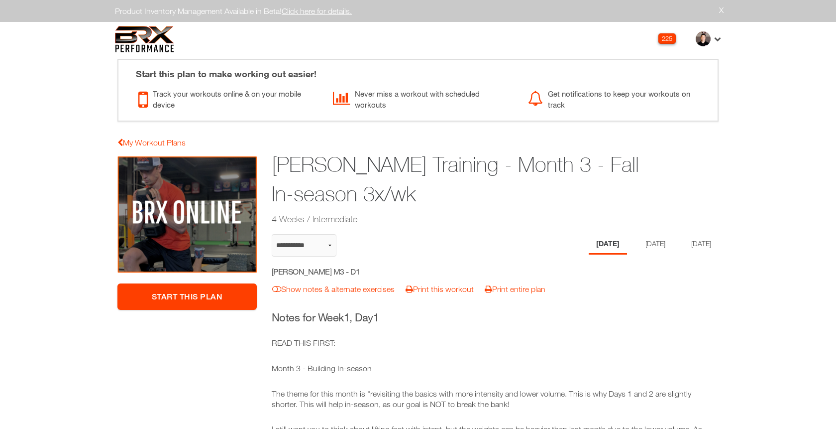
select select "**********"
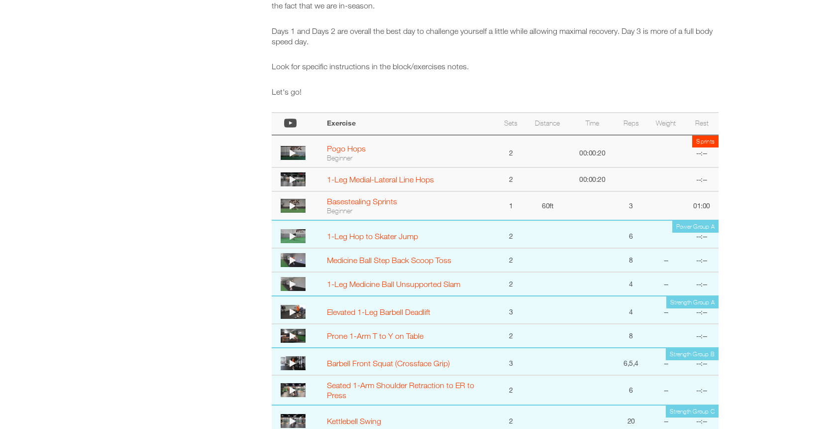
scroll to position [445, 0]
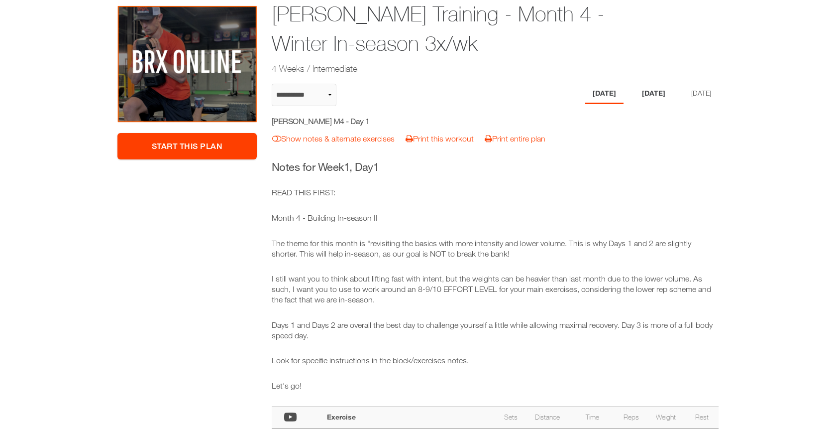
click at [645, 95] on li "[DATE]" at bounding box center [654, 94] width 38 height 20
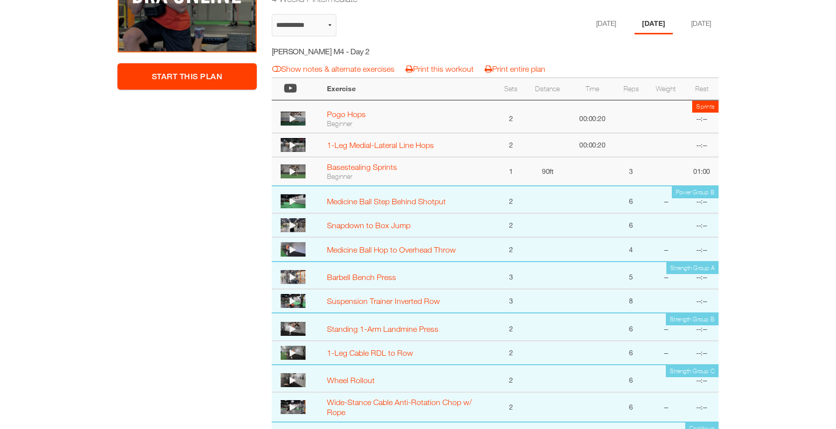
scroll to position [35, 0]
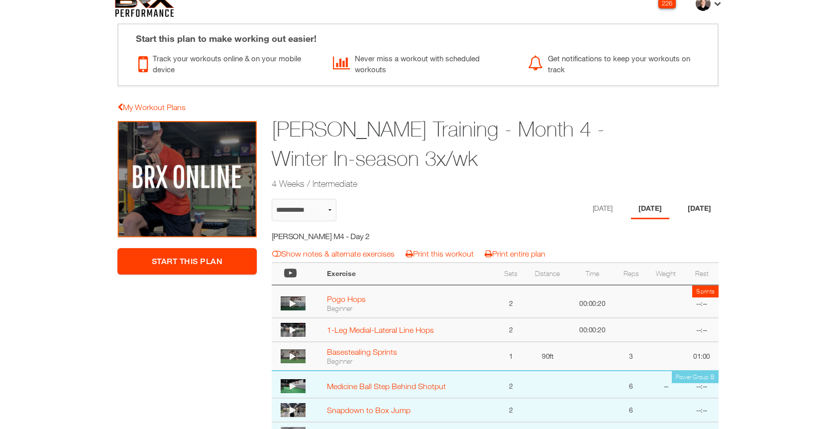
click at [700, 206] on li "[DATE]" at bounding box center [700, 209] width 38 height 20
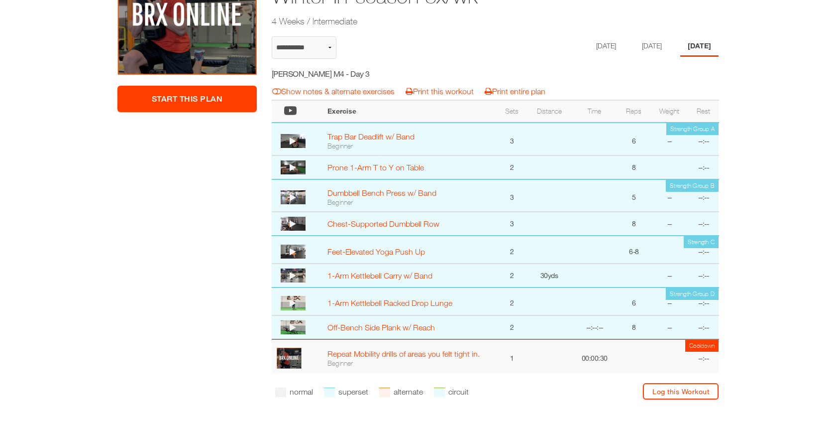
scroll to position [207, 0]
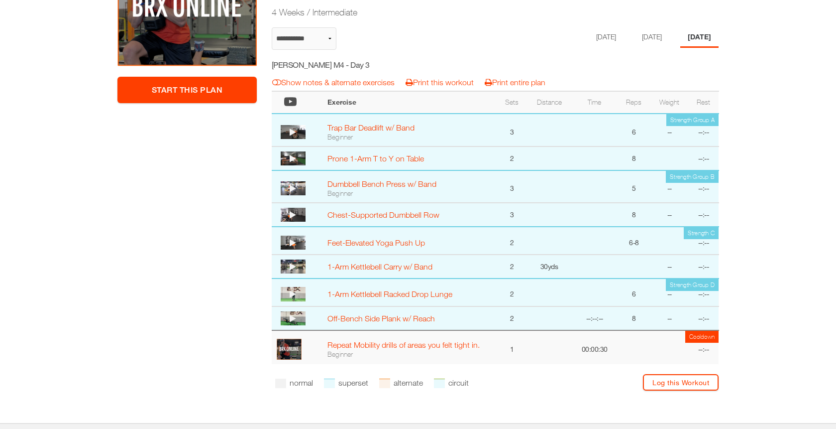
select select "**********"
